Goal: Transaction & Acquisition: Purchase product/service

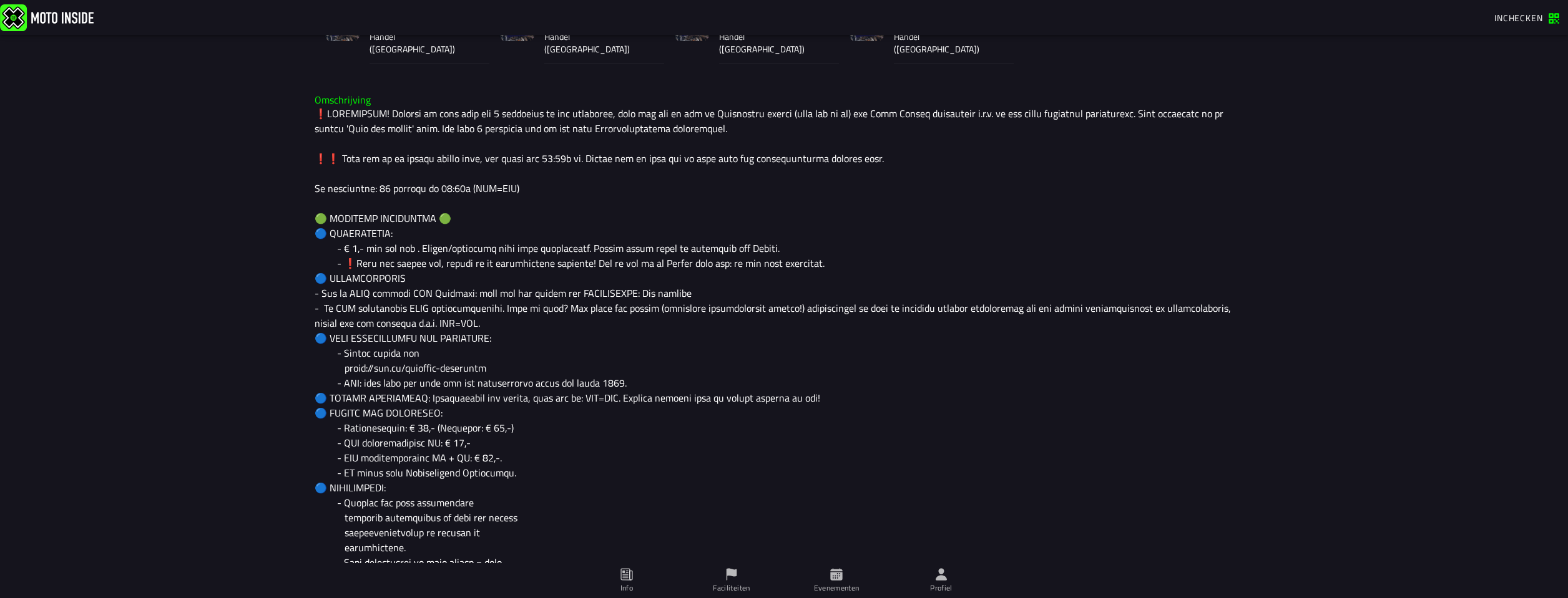
scroll to position [458, 0]
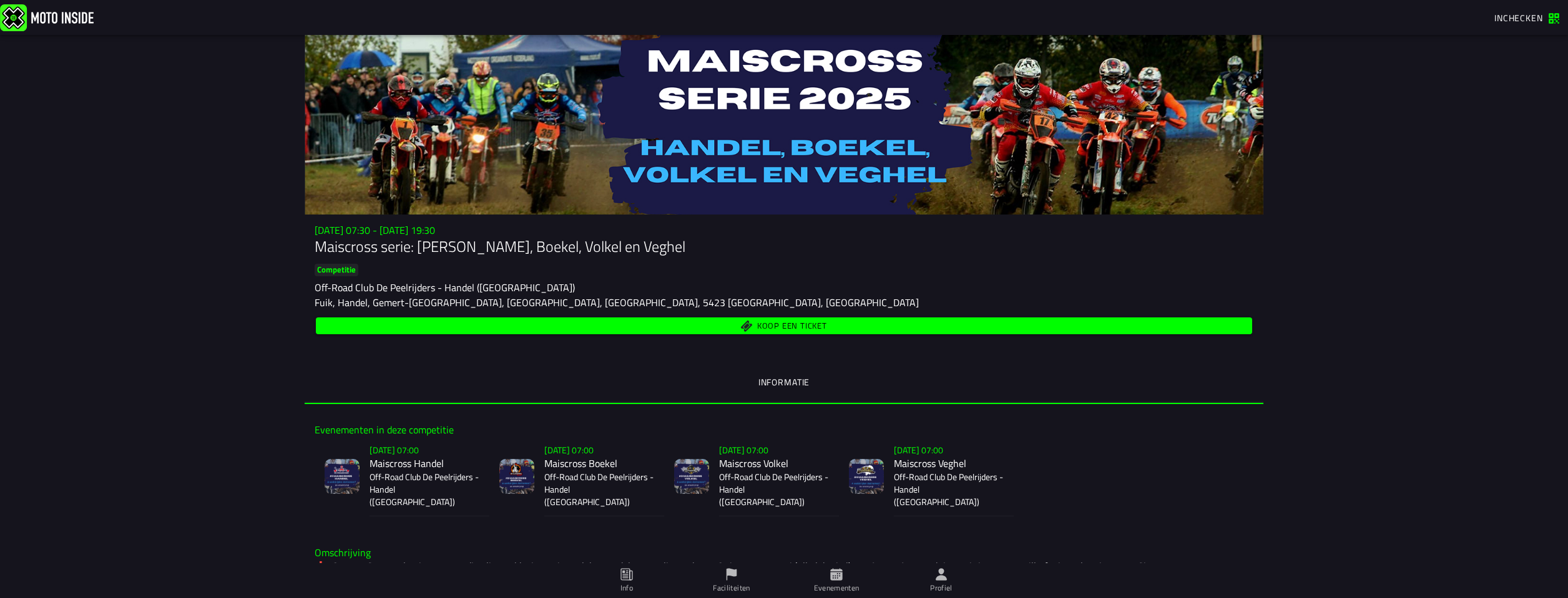
click at [795, 323] on span "Koop een ticket" at bounding box center [792, 326] width 70 height 8
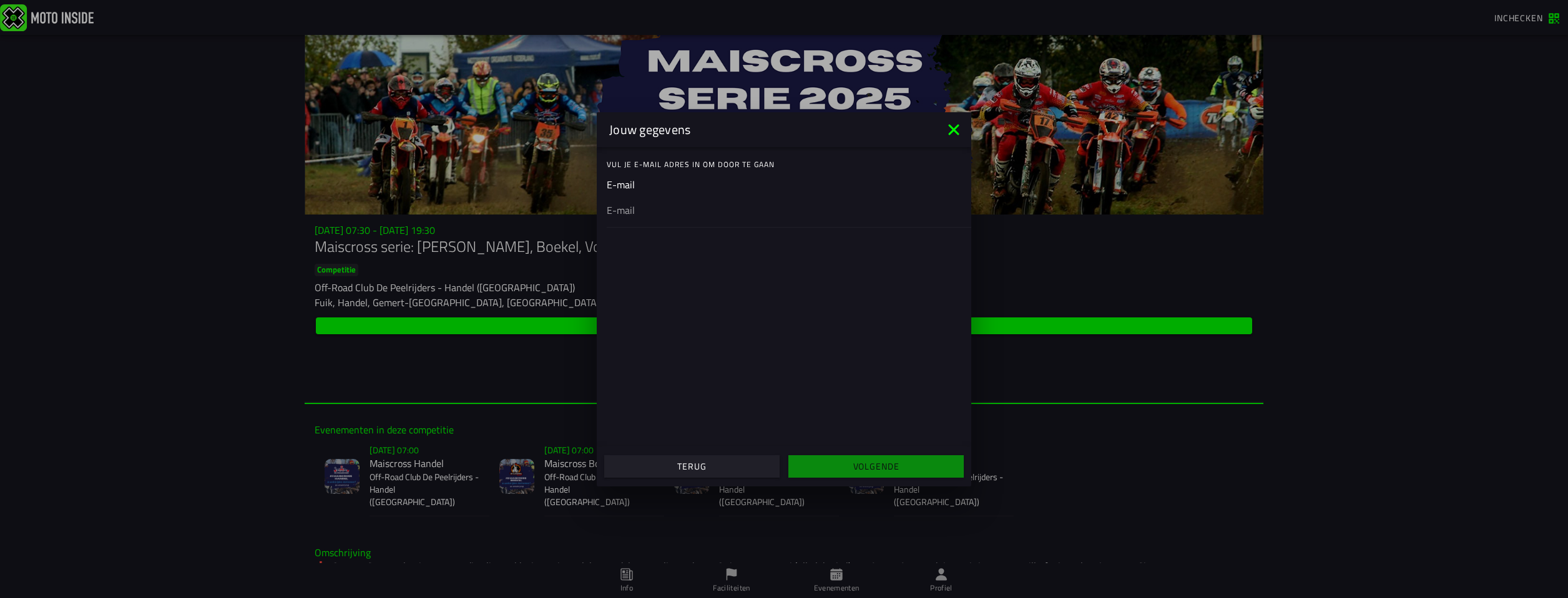
click at [957, 127] on icon at bounding box center [953, 129] width 11 height 11
